Goal: Information Seeking & Learning: Compare options

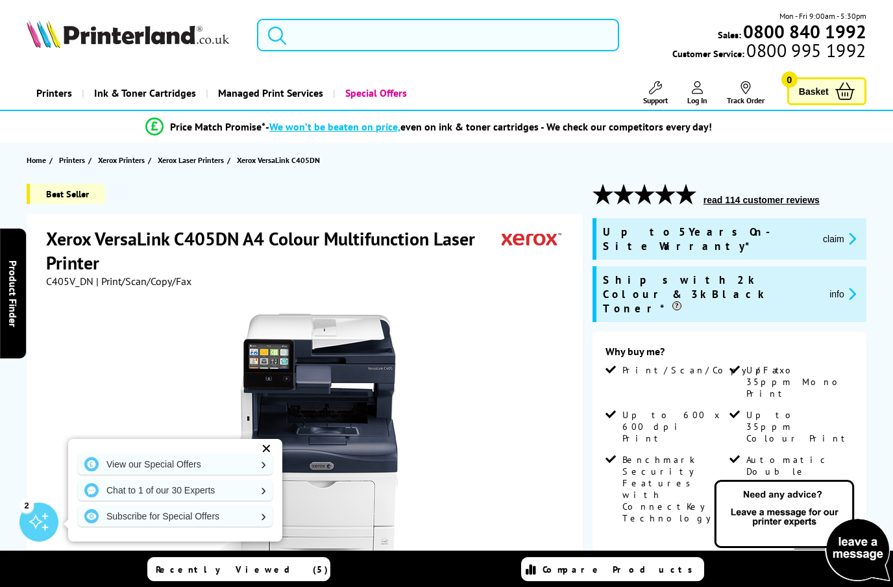
click at [312, 32] on input "search" at bounding box center [438, 35] width 362 height 32
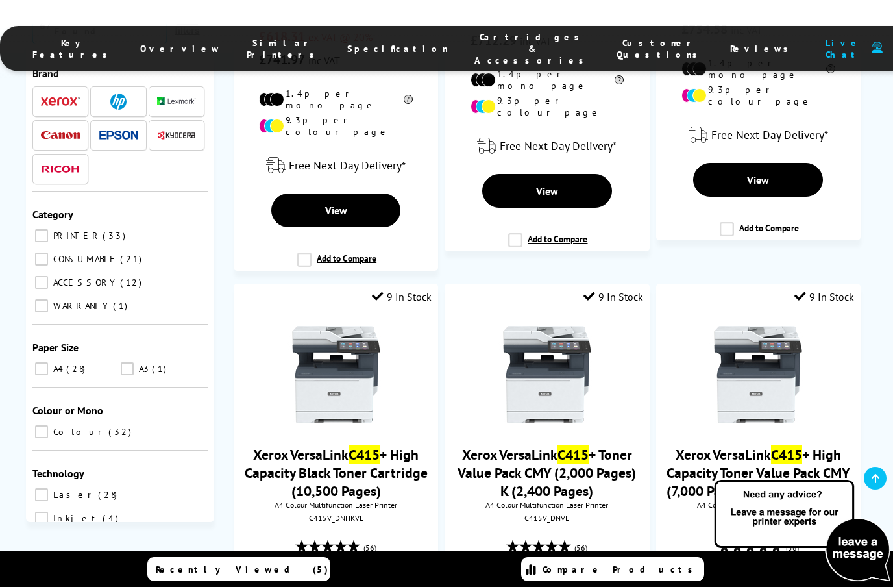
scroll to position [432, 0]
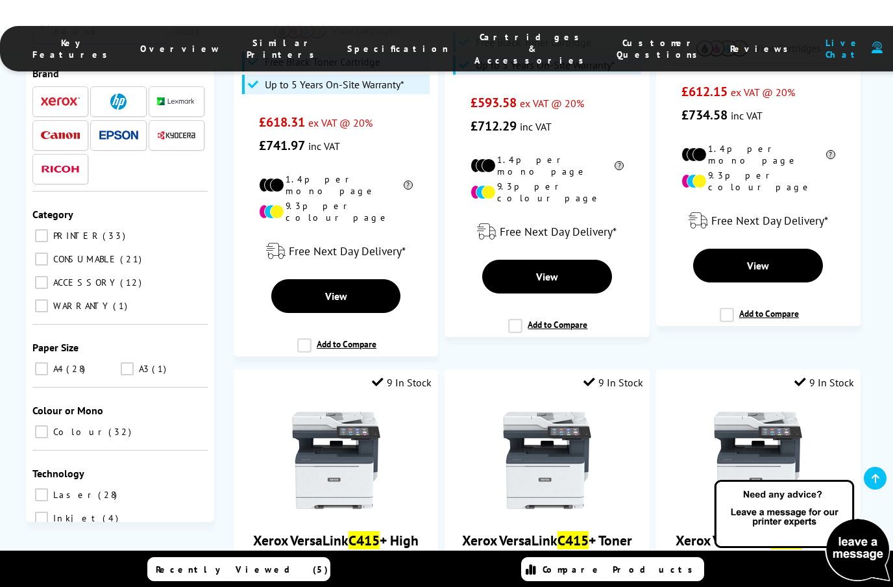
type input "c415"
click at [321, 289] on link "View" at bounding box center [336, 296] width 130 height 34
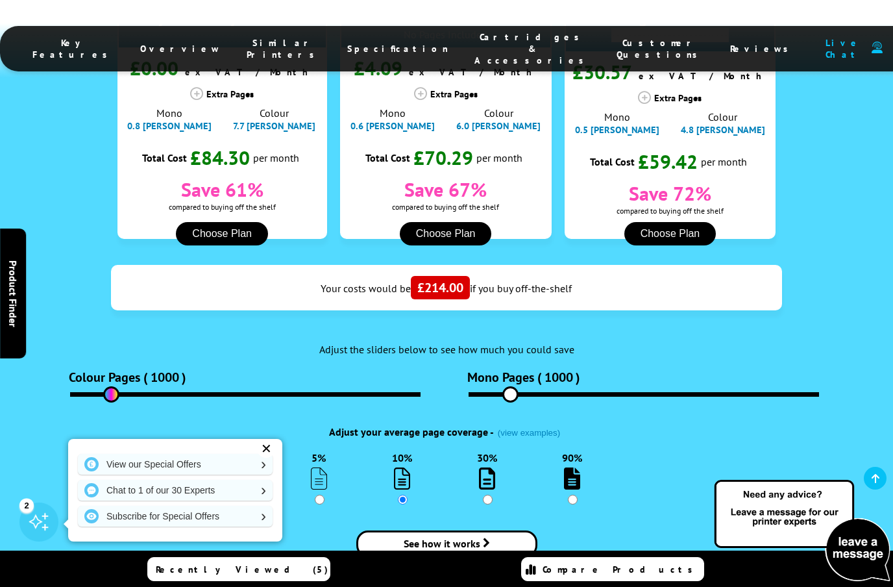
scroll to position [1576, 0]
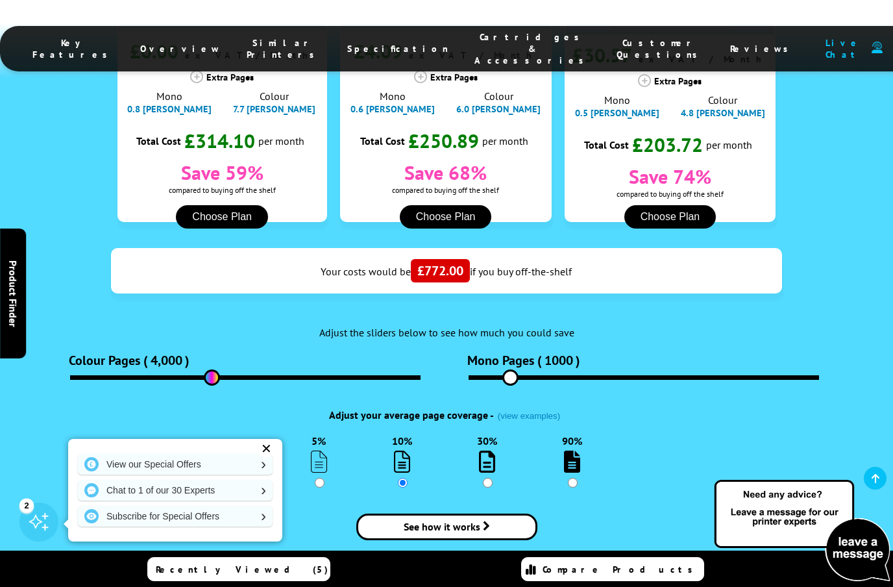
type input "4000"
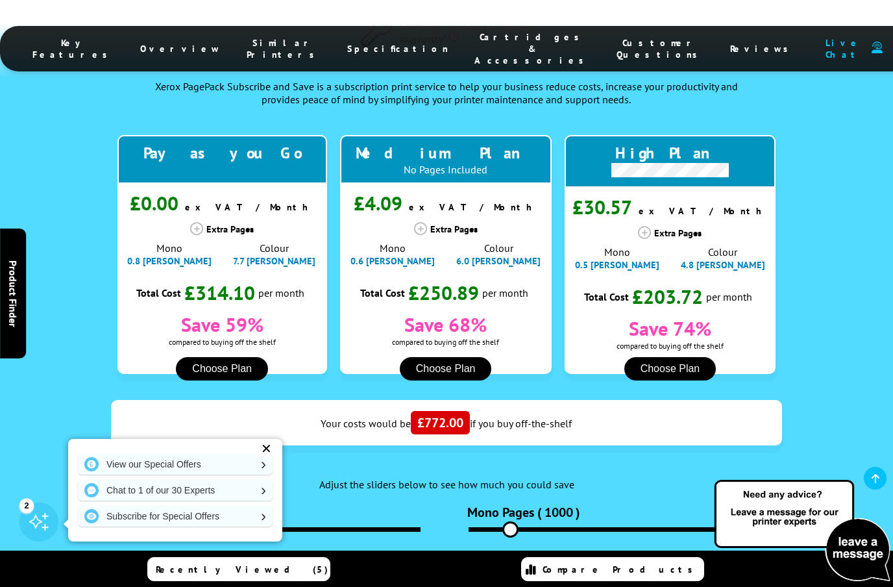
scroll to position [1418, 0]
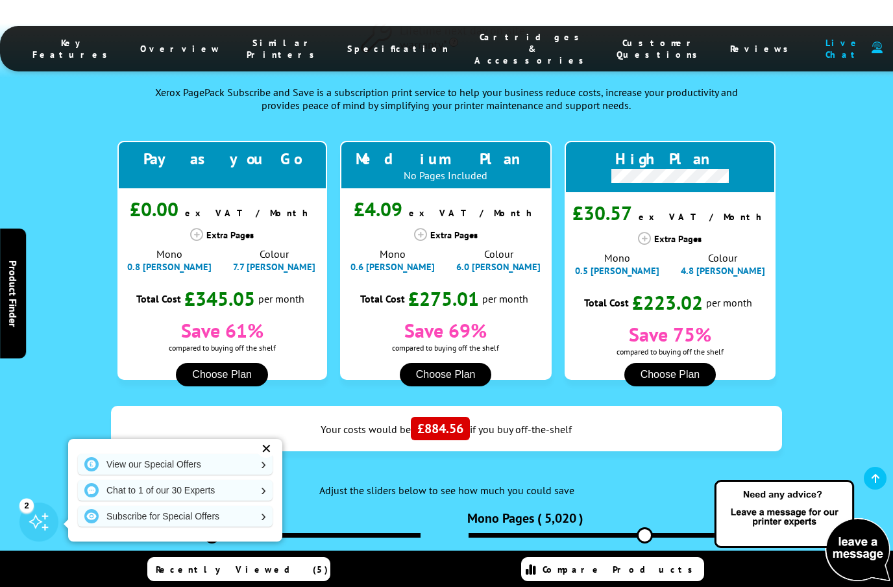
type input "5020"
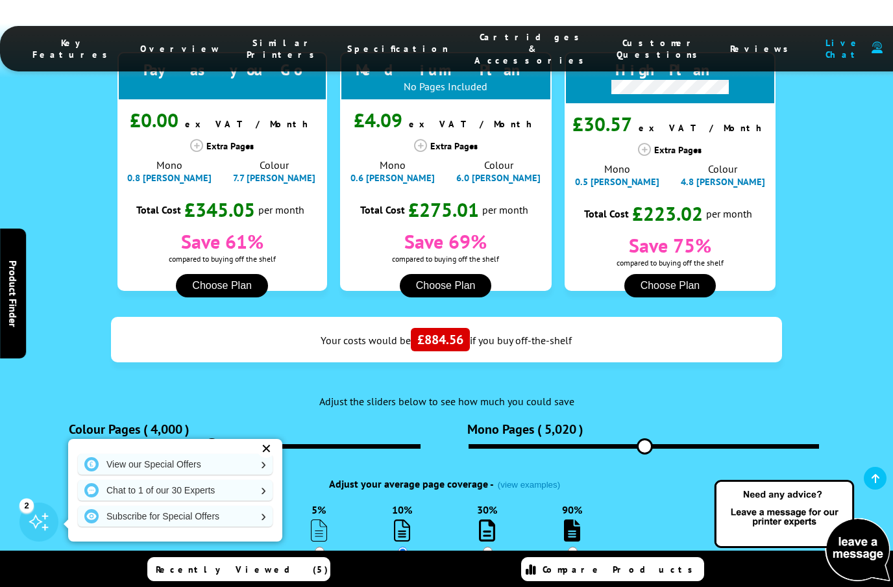
scroll to position [1523, 0]
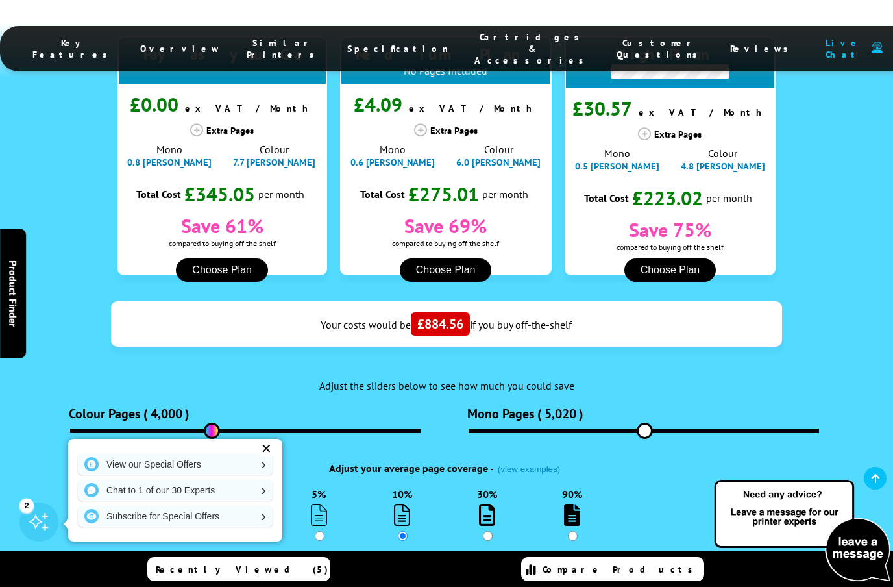
click at [491, 531] on input "30%" at bounding box center [488, 536] width 10 height 10
radio input "true"
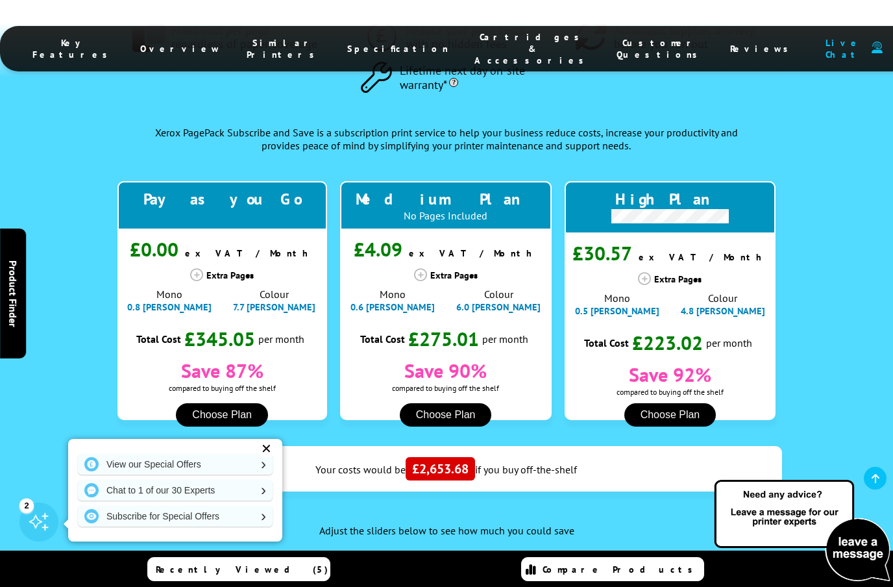
scroll to position [1323, 0]
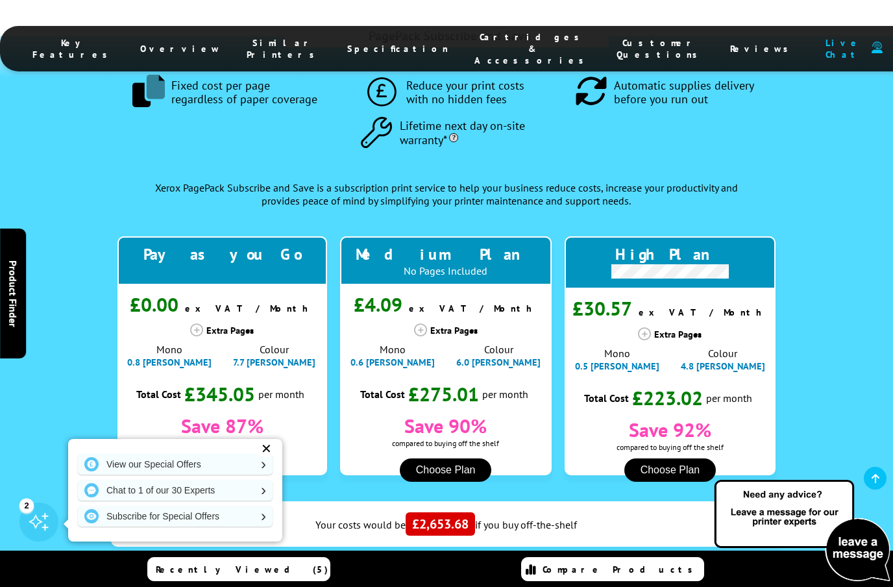
click at [654, 327] on div "Extra Pages" at bounding box center [671, 333] width 212 height 13
click at [651, 327] on icon at bounding box center [644, 333] width 13 height 13
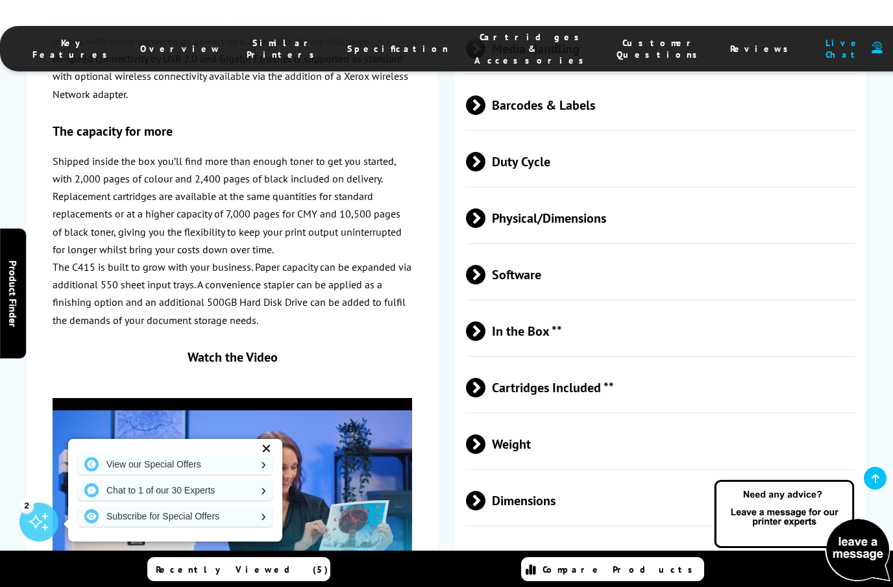
scroll to position [4018, 0]
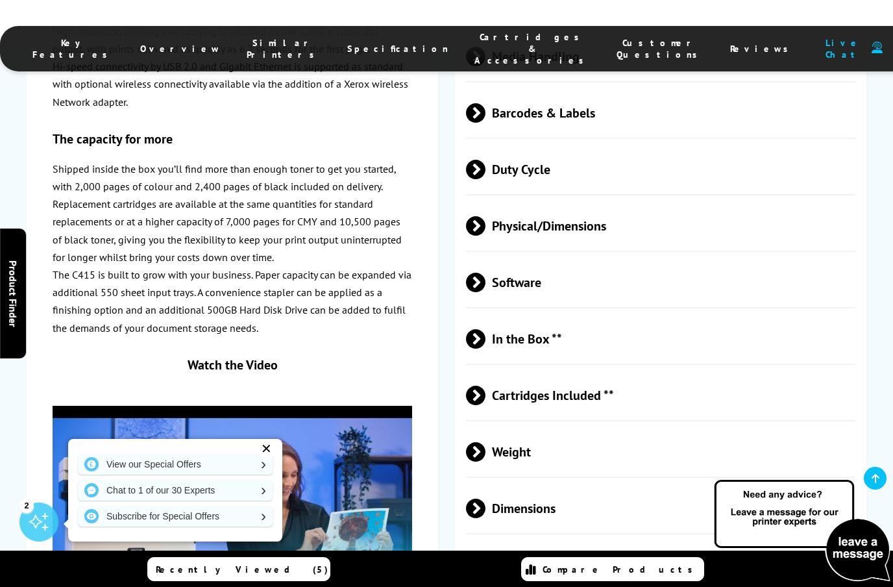
click at [808, 371] on span "Cartridges Included **" at bounding box center [661, 395] width 390 height 49
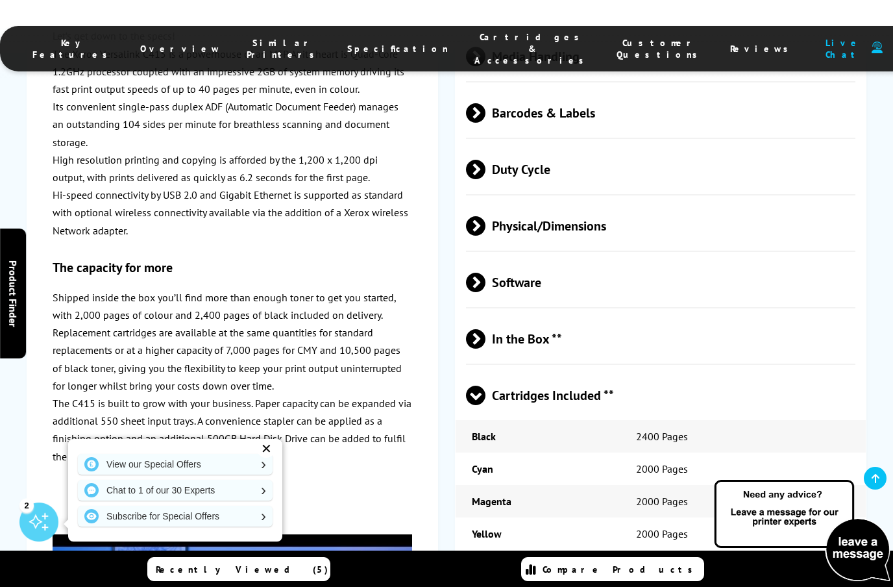
click at [809, 371] on span "Cartridges Included **" at bounding box center [661, 395] width 390 height 49
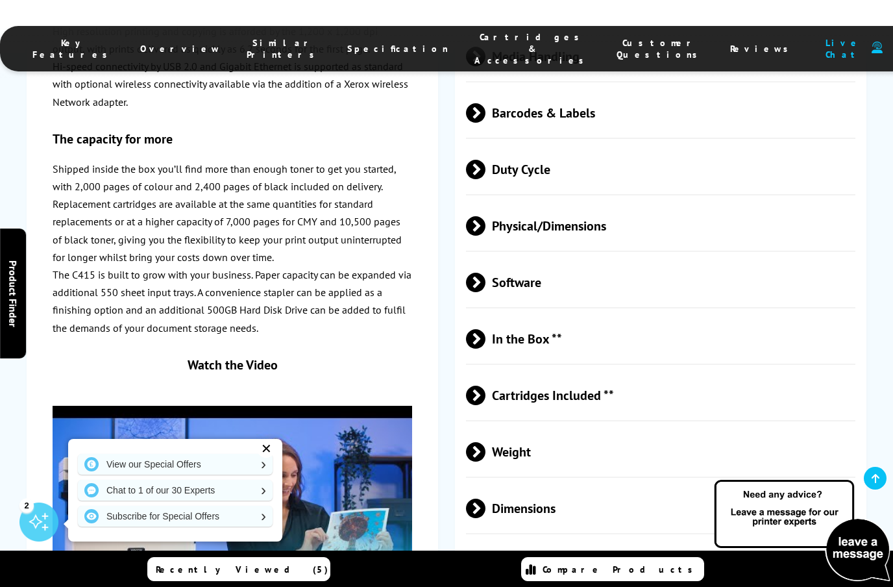
click at [822, 315] on span "In the Box **" at bounding box center [661, 339] width 390 height 49
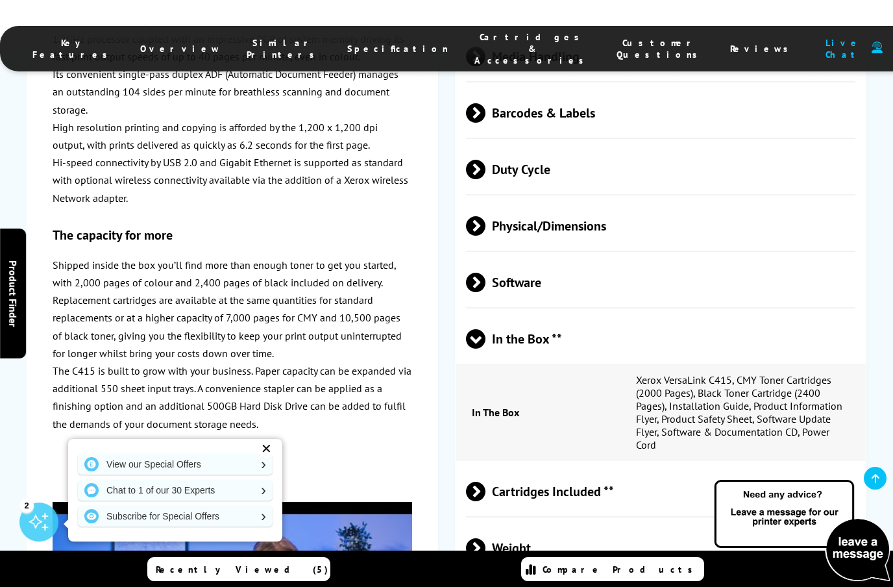
click at [819, 315] on span "In the Box **" at bounding box center [661, 339] width 390 height 49
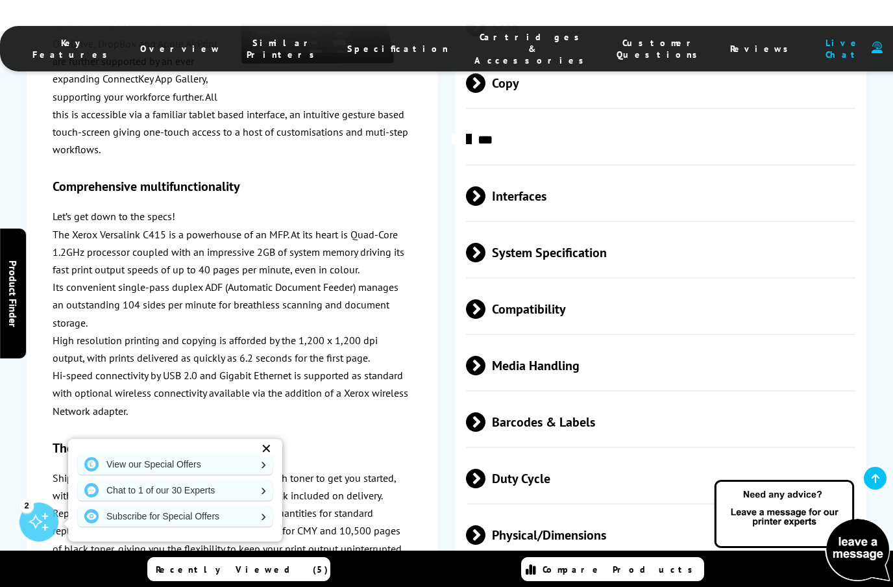
scroll to position [3681, 0]
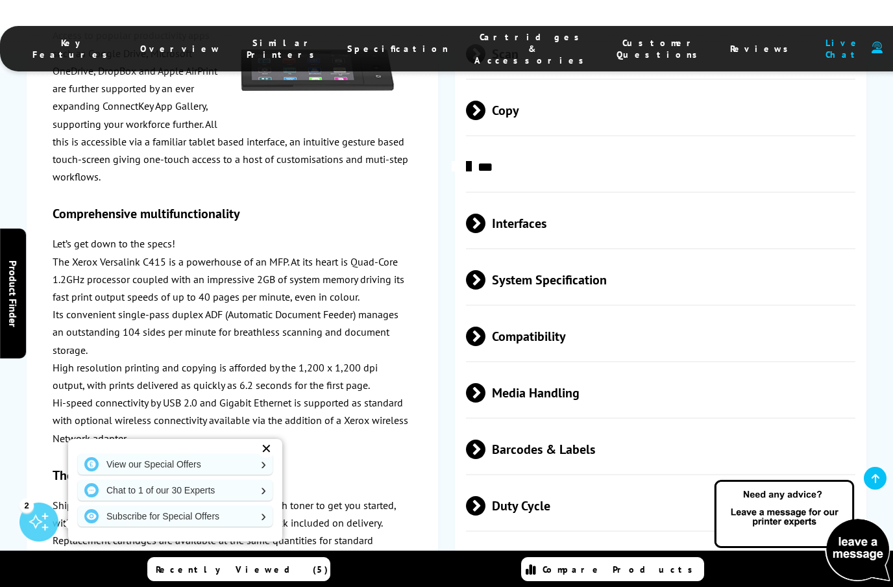
click at [762, 425] on span "Barcodes & Labels" at bounding box center [661, 449] width 390 height 49
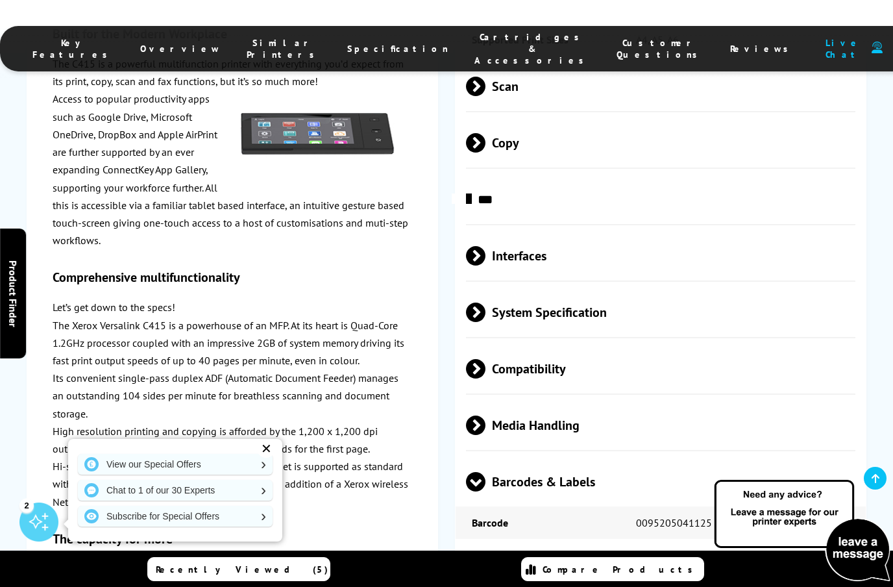
click at [775, 458] on span "Barcodes & Labels" at bounding box center [661, 482] width 390 height 49
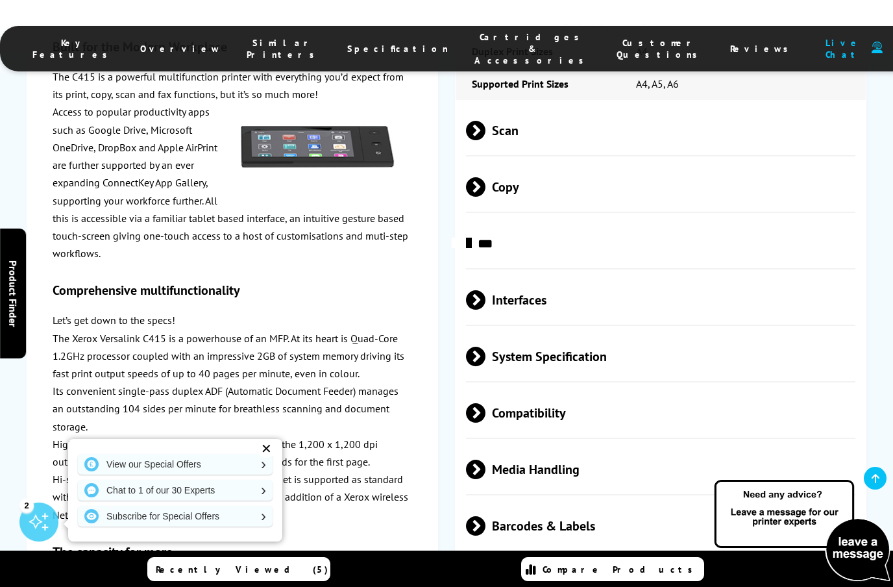
scroll to position [3604, 0]
click at [780, 446] on span "Media Handling" at bounding box center [661, 470] width 390 height 49
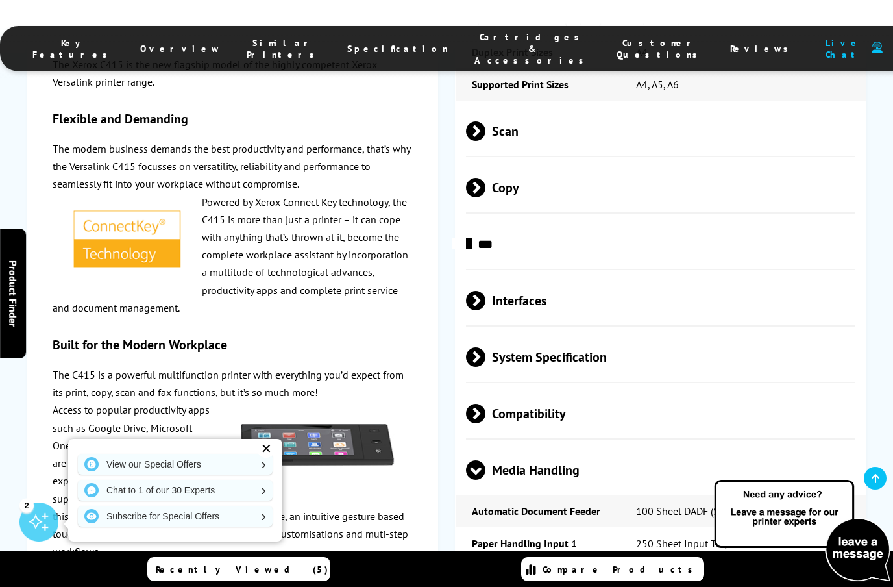
click at [784, 446] on span "Media Handling" at bounding box center [661, 470] width 390 height 49
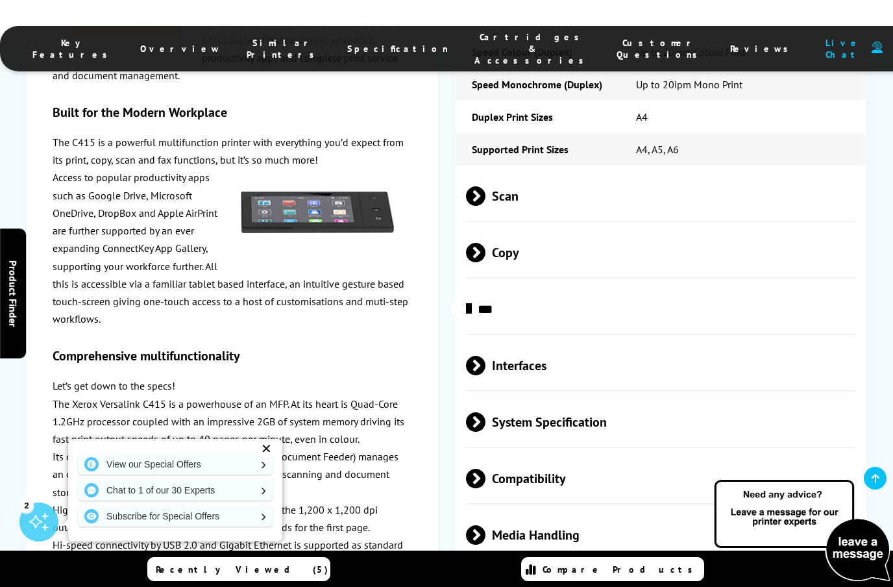
scroll to position [3522, 0]
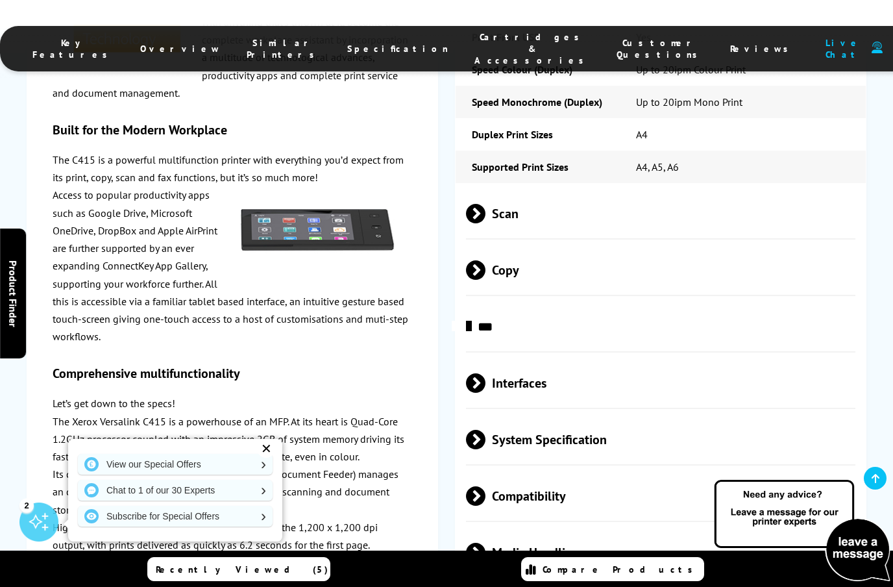
click at [771, 416] on span "System Specification" at bounding box center [661, 440] width 390 height 49
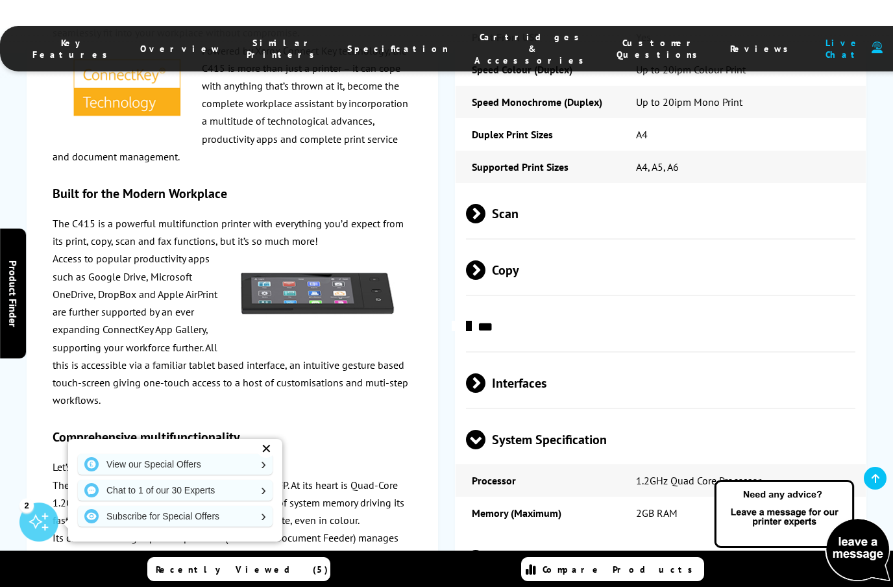
click at [775, 416] on span "System Specification" at bounding box center [661, 440] width 390 height 49
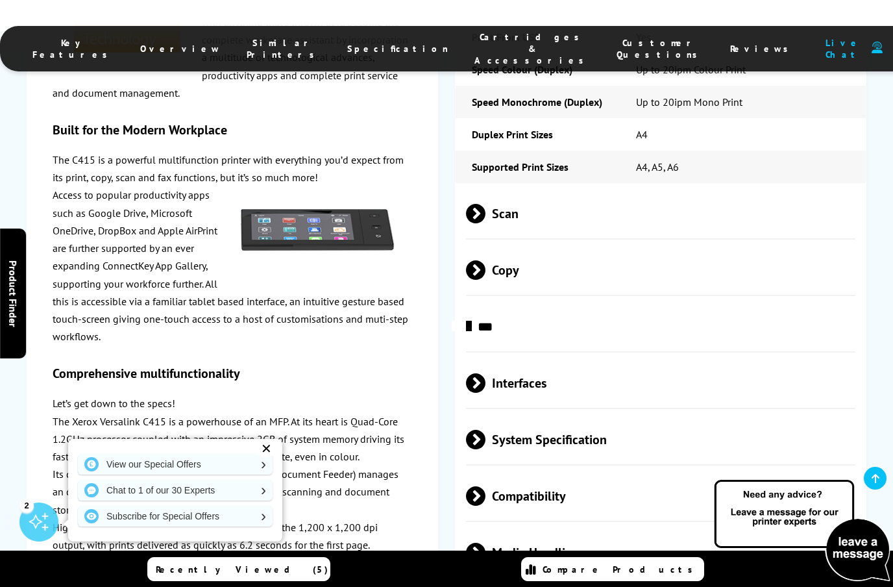
click at [791, 359] on span "Interfaces" at bounding box center [661, 383] width 390 height 49
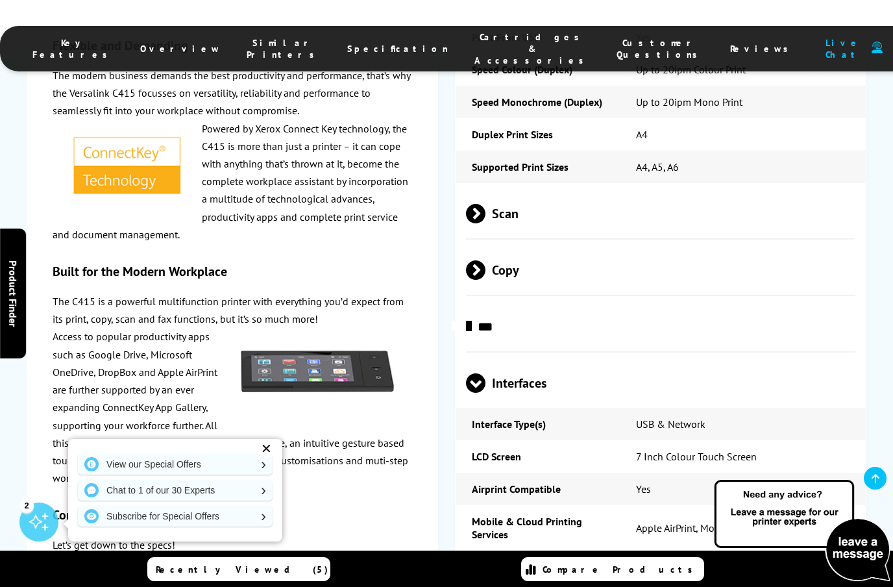
click at [803, 359] on span "Interfaces" at bounding box center [661, 383] width 390 height 49
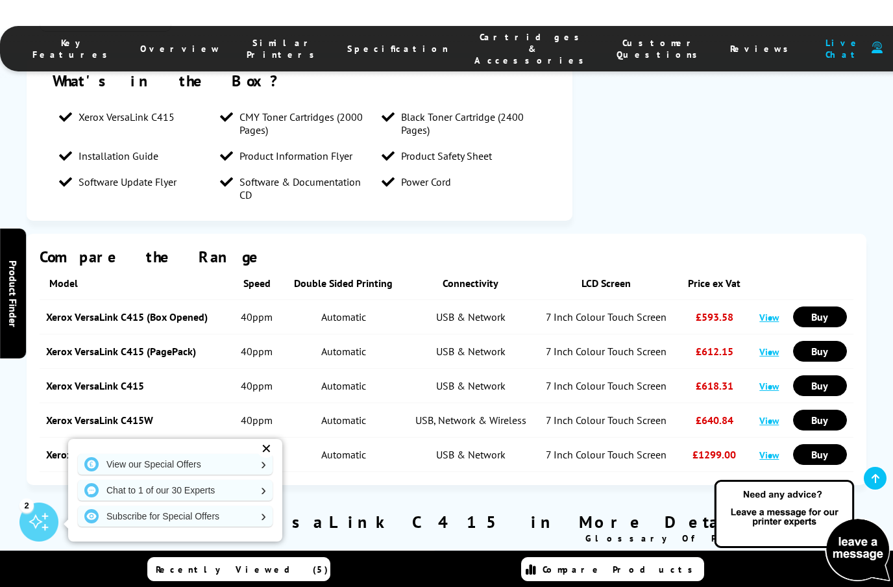
scroll to position [2565, 0]
click at [771, 415] on link "View" at bounding box center [769, 421] width 19 height 12
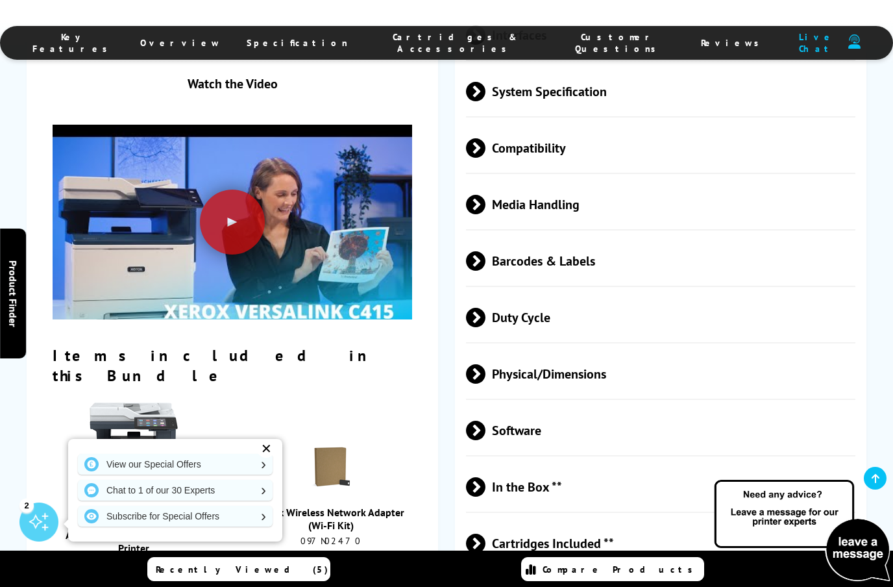
scroll to position [3464, 0]
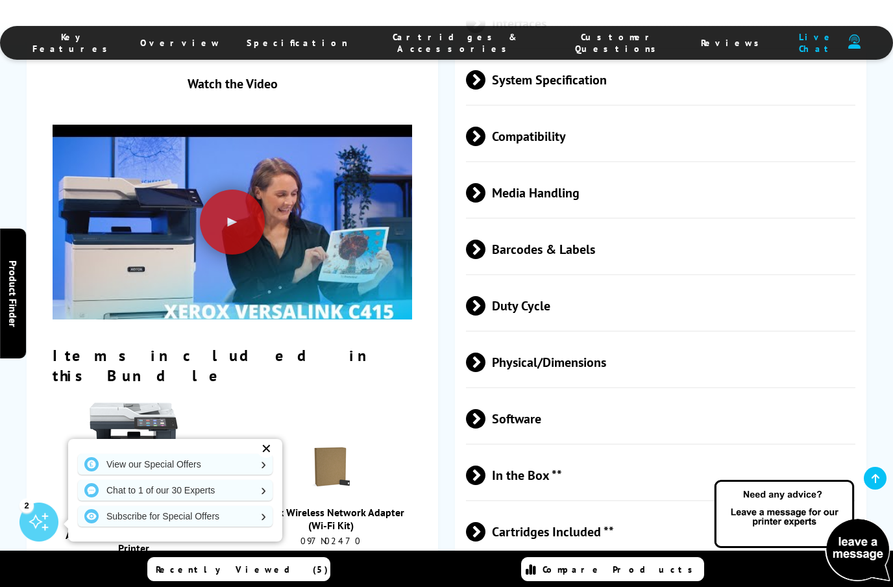
click at [263, 458] on div "✕" at bounding box center [266, 449] width 18 height 18
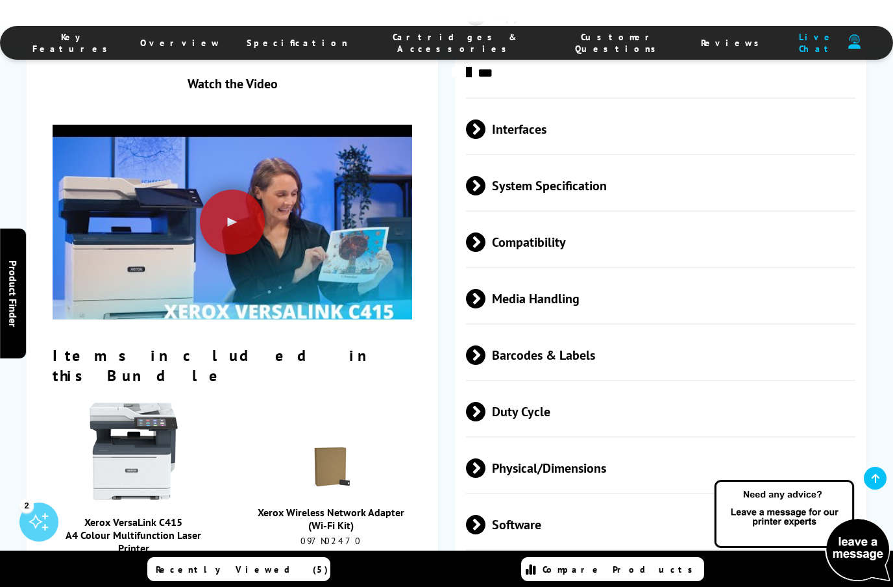
scroll to position [3315, 0]
